Goal: Browse casually: Explore the website without a specific task or goal

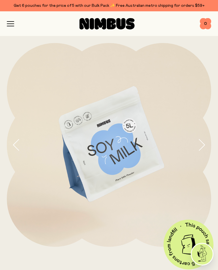
click at [11, 25] on icon "button" at bounding box center [10, 23] width 7 height 5
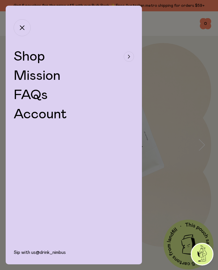
click at [122, 59] on button "Shop" at bounding box center [74, 57] width 120 height 14
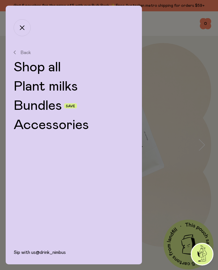
click at [66, 86] on link "Plant milks" at bounding box center [74, 87] width 120 height 14
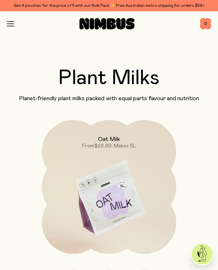
click at [11, 26] on icon "button" at bounding box center [10, 26] width 7 height 0
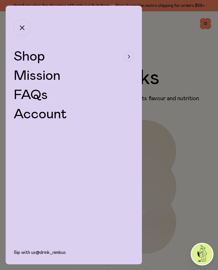
click at [125, 58] on div "button" at bounding box center [129, 57] width 10 height 10
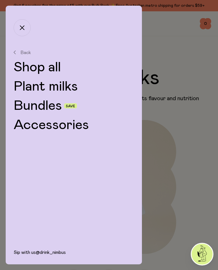
click at [66, 110] on div "Bundles Save" at bounding box center [74, 106] width 120 height 14
click at [56, 107] on link "Bundles" at bounding box center [38, 106] width 48 height 14
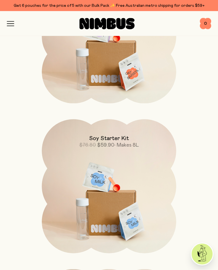
scroll to position [151, 0]
click at [9, 25] on icon "button" at bounding box center [10, 23] width 7 height 5
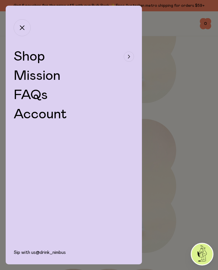
click at [126, 56] on div "button" at bounding box center [129, 57] width 10 height 10
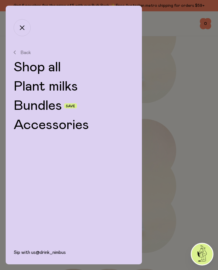
click at [65, 88] on link "Plant milks" at bounding box center [74, 87] width 120 height 14
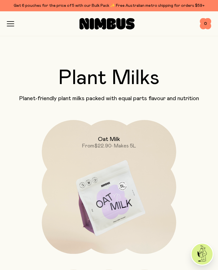
click at [10, 24] on icon "button" at bounding box center [10, 23] width 7 height 5
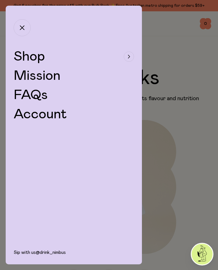
click at [129, 58] on div "button" at bounding box center [129, 57] width 10 height 10
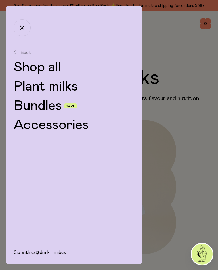
click at [79, 124] on link "Accessories" at bounding box center [74, 125] width 120 height 14
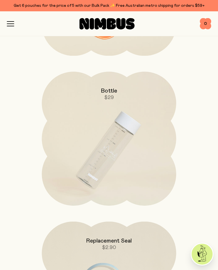
scroll to position [184, 0]
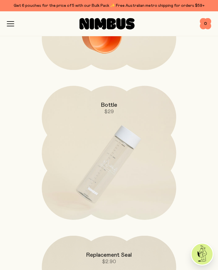
click at [122, 143] on img at bounding box center [109, 165] width 134 height 158
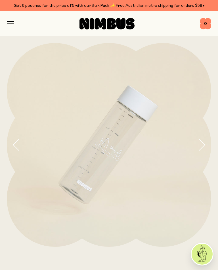
click at [200, 142] on icon "button" at bounding box center [201, 145] width 8 height 12
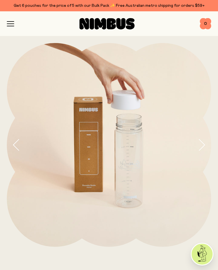
click at [200, 144] on icon "button" at bounding box center [201, 145] width 8 height 12
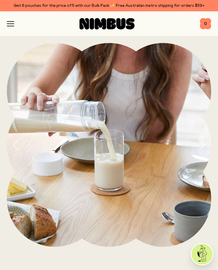
click at [11, 26] on icon "button" at bounding box center [10, 23] width 7 height 5
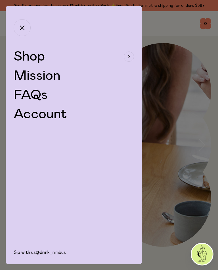
click at [128, 57] on icon "button" at bounding box center [129, 56] width 2 height 3
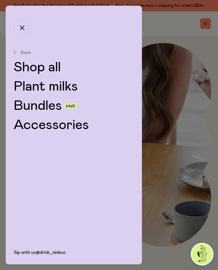
click at [59, 107] on link "Bundles" at bounding box center [38, 106] width 48 height 14
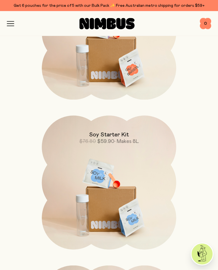
scroll to position [154, 0]
click at [121, 138] on h2 "Soy Starter Kit" at bounding box center [109, 135] width 40 height 7
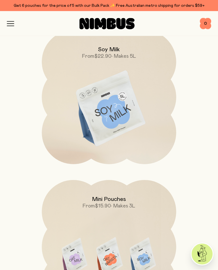
scroll to position [2469, 0]
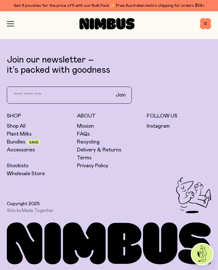
scroll to position [154, 0]
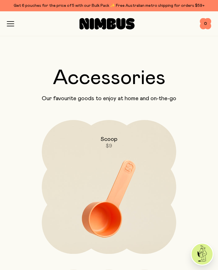
scroll to position [184, 0]
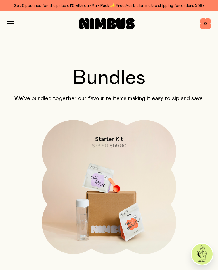
scroll to position [151, 0]
